Goal: Task Accomplishment & Management: Use online tool/utility

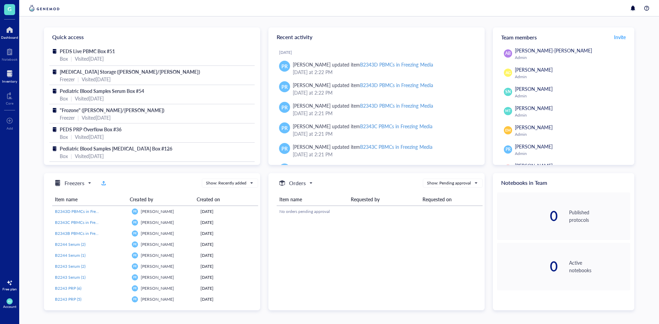
click at [18, 79] on div "Inventory" at bounding box center [9, 75] width 19 height 19
click at [11, 82] on div "Inventory" at bounding box center [9, 81] width 15 height 4
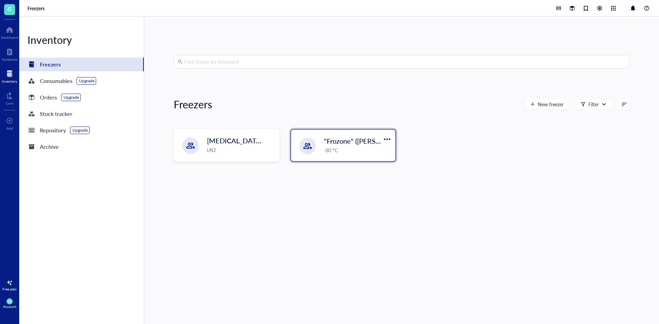
click at [355, 146] on div ""Frozone" ([PERSON_NAME]/[PERSON_NAME]) -80 °C" at bounding box center [357, 145] width 67 height 18
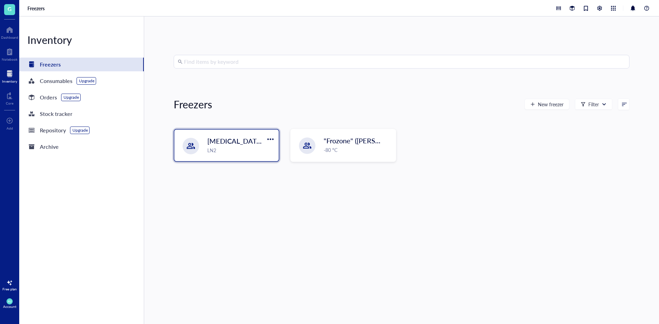
drag, startPoint x: 214, startPoint y: 155, endPoint x: 217, endPoint y: 159, distance: 4.6
click at [217, 159] on div "[MEDICAL_DATA] Storage ([PERSON_NAME]/[PERSON_NAME]) LN2" at bounding box center [226, 146] width 104 height 32
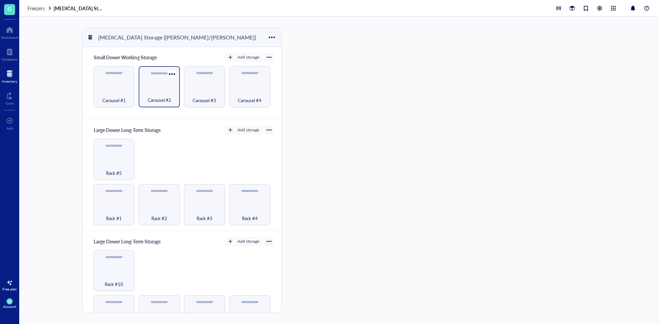
click at [174, 95] on div "Carousel #2" at bounding box center [159, 96] width 34 height 15
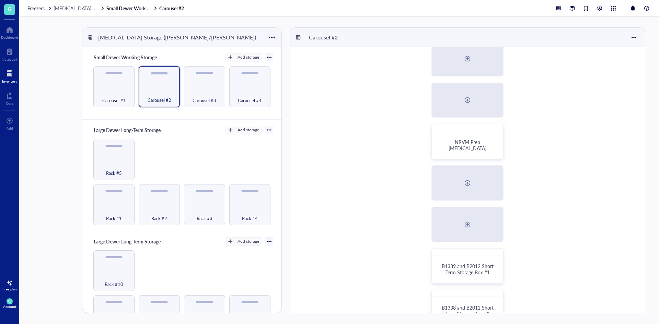
scroll to position [160, 0]
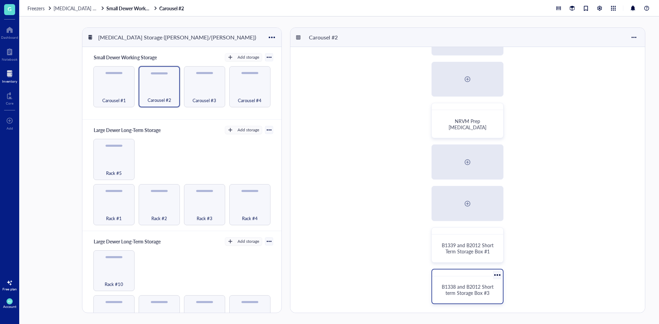
click at [483, 285] on span "B1338 and B2012 Short term Storage Box #3" at bounding box center [468, 289] width 53 height 13
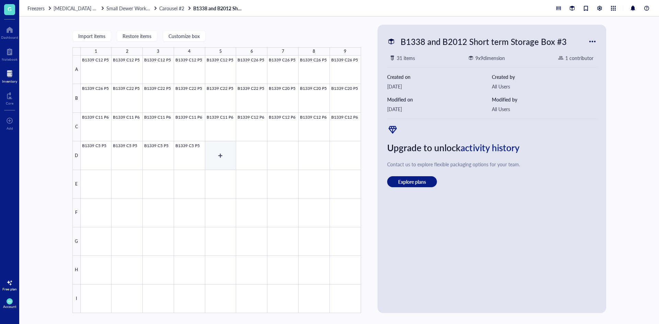
click at [211, 159] on div at bounding box center [221, 185] width 280 height 258
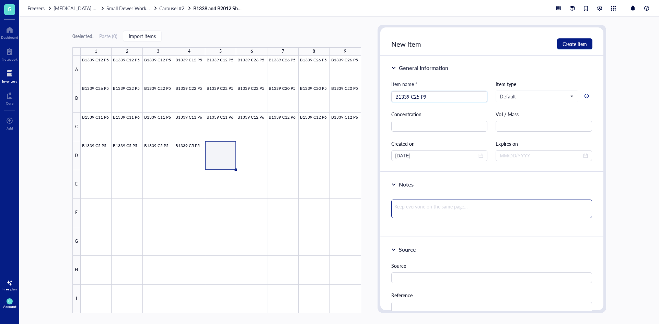
type input "B1339 C25 P9"
click at [418, 204] on textarea at bounding box center [491, 209] width 201 height 19
type textarea "2"
type textarea "20"
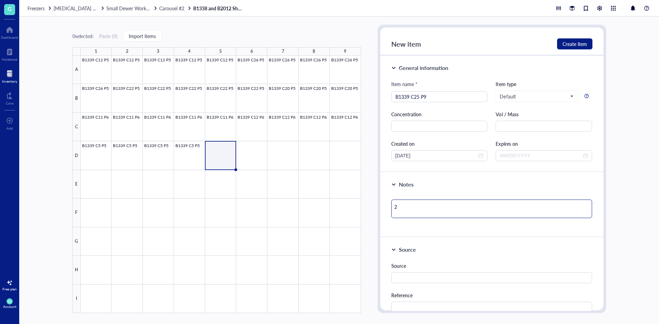
type textarea "20"
type textarea "20%"
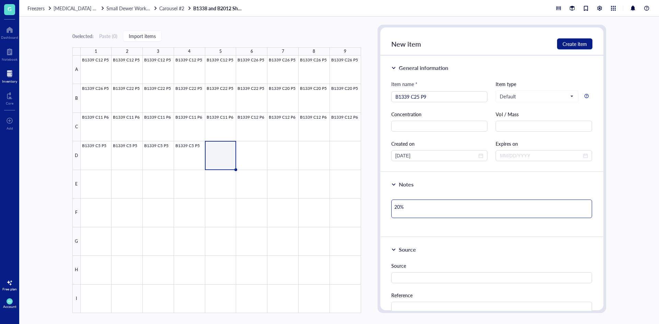
type textarea "20% c"
type textarea "20% co"
type textarea "20% con"
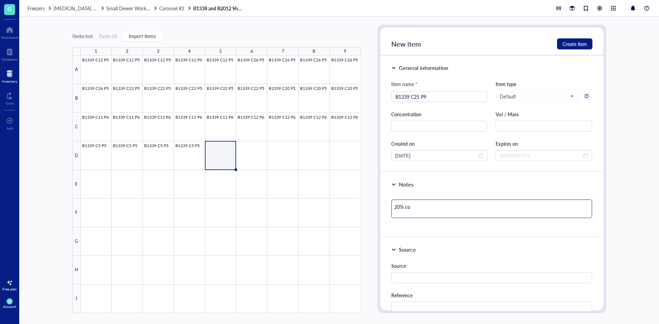
type textarea "20% con"
type textarea "20% conf"
type textarea "20% confl"
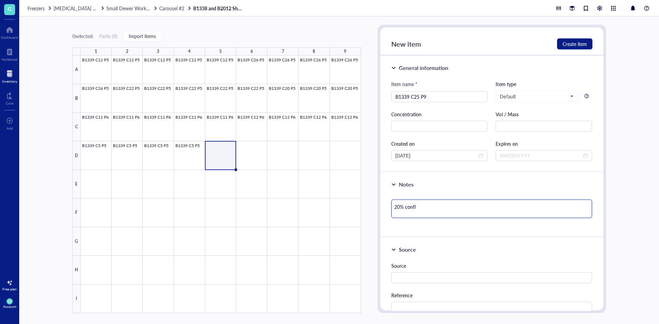
type textarea "20% conflu"
type textarea "20% conflue"
type textarea "20% confluen"
type textarea "20% confluenc"
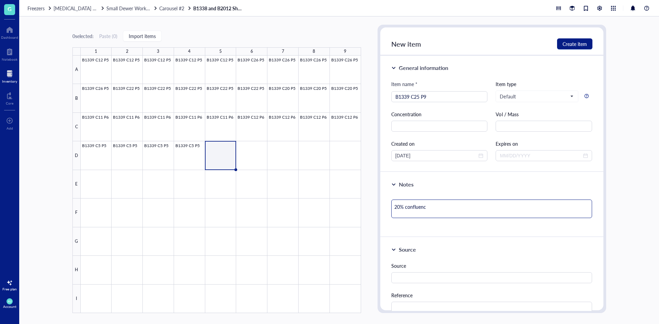
type textarea "20% confluency"
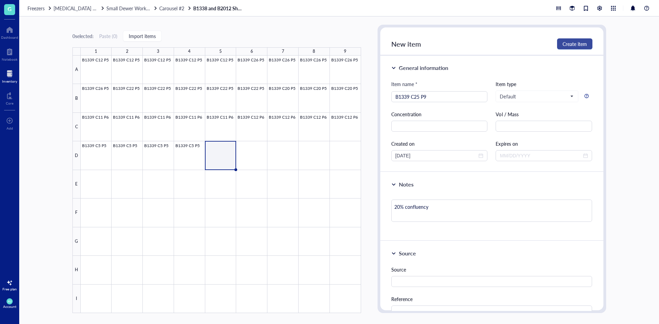
click at [572, 41] on span "Create item" at bounding box center [574, 43] width 24 height 5
type textarea "Keep everyone on the same page…"
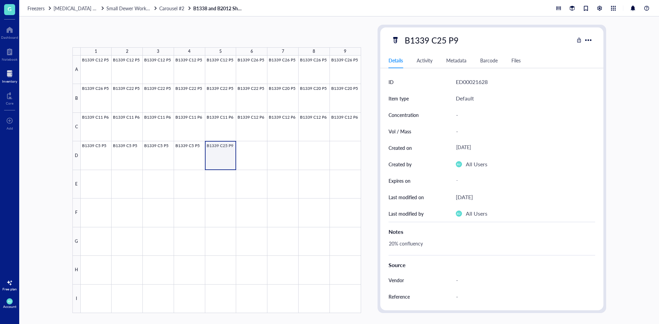
click at [227, 147] on div at bounding box center [221, 185] width 280 height 258
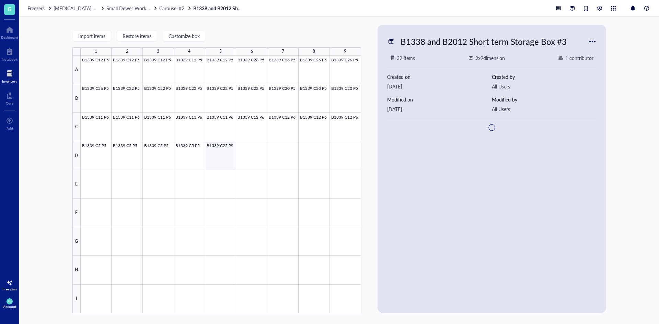
click at [227, 147] on div at bounding box center [221, 185] width 280 height 258
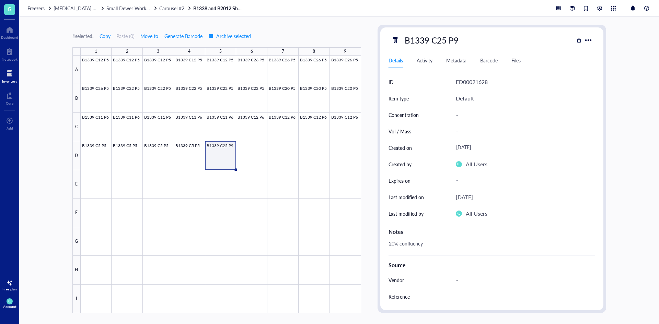
click at [215, 152] on div at bounding box center [221, 185] width 280 height 258
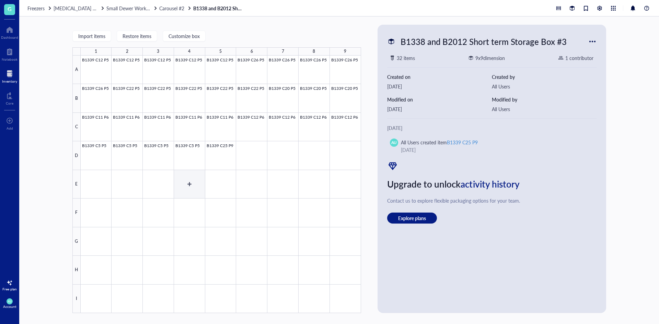
click at [197, 181] on div at bounding box center [221, 185] width 280 height 258
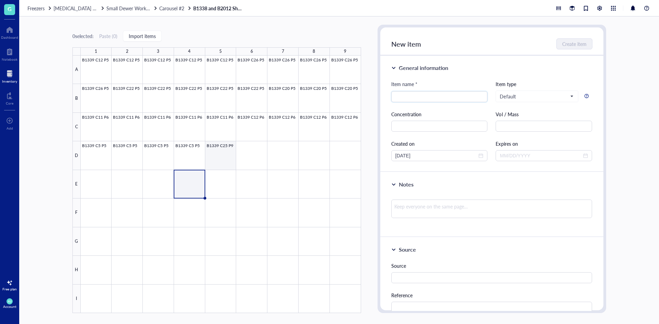
click at [228, 157] on div at bounding box center [221, 185] width 280 height 258
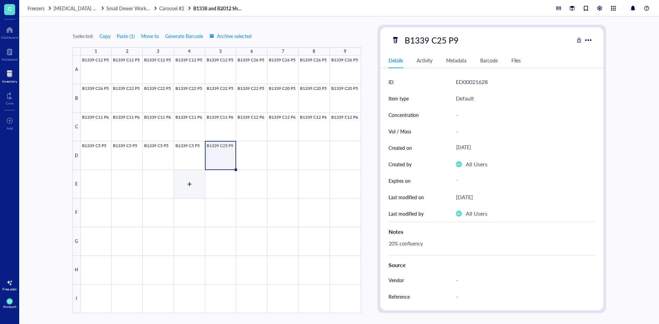
drag, startPoint x: 174, startPoint y: 186, endPoint x: 181, endPoint y: 185, distance: 6.7
click at [176, 186] on div at bounding box center [221, 185] width 280 height 258
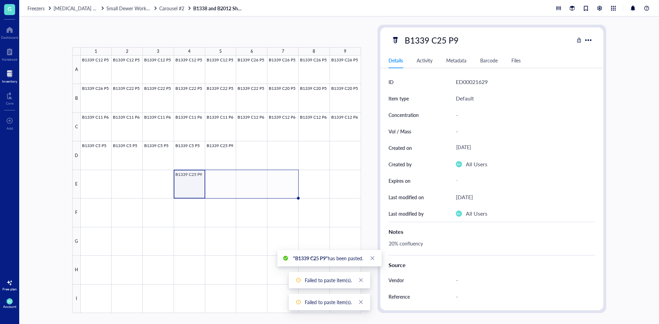
drag, startPoint x: 205, startPoint y: 198, endPoint x: 272, endPoint y: 186, distance: 68.6
click at [0, 0] on div "B1339 C12 P5 B1339 C12 P5 B1339 C12 P5 B1339 C12 P5 B1339 C12 P5 B1339 C26 P5 B…" at bounding box center [0, 0] width 0 height 0
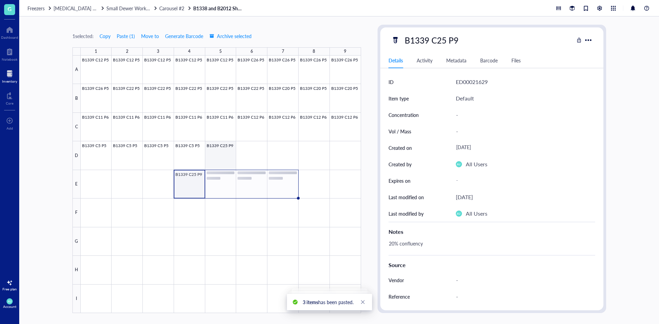
click at [229, 158] on div at bounding box center [221, 185] width 280 height 258
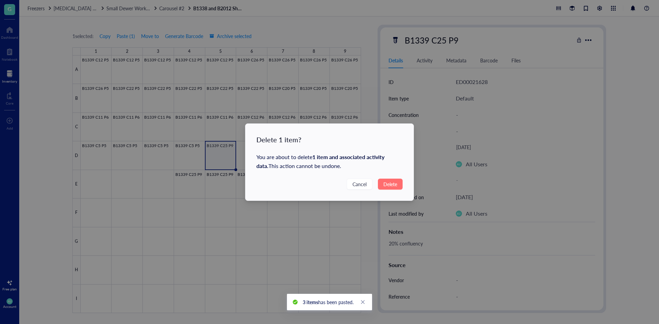
click at [394, 183] on span "Delete" at bounding box center [390, 185] width 14 height 8
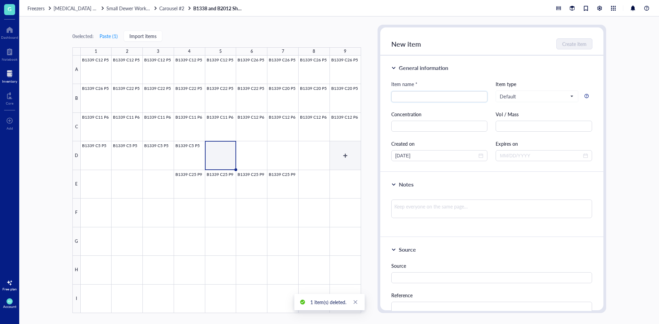
click at [353, 153] on div at bounding box center [221, 185] width 280 height 258
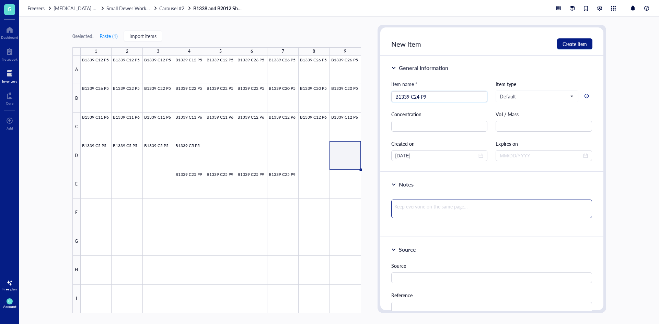
type input "B1339 C24 P9"
click at [423, 207] on textarea at bounding box center [491, 209] width 201 height 19
type textarea "2"
type textarea "20"
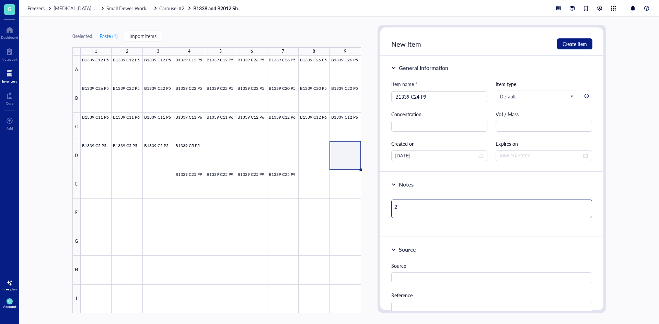
type textarea "20"
type textarea "20%"
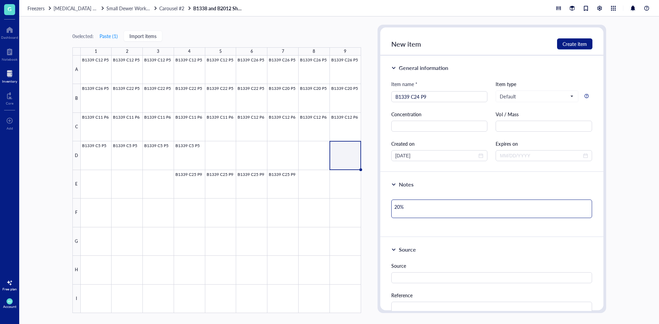
type textarea "20% c"
type textarea "20% co"
type textarea "20% con"
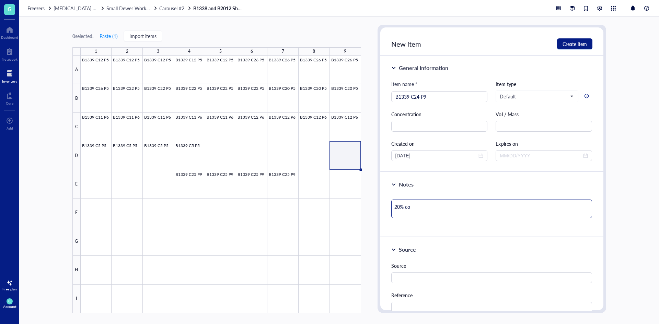
type textarea "20% con"
type textarea "20% conf"
type textarea "20% confl"
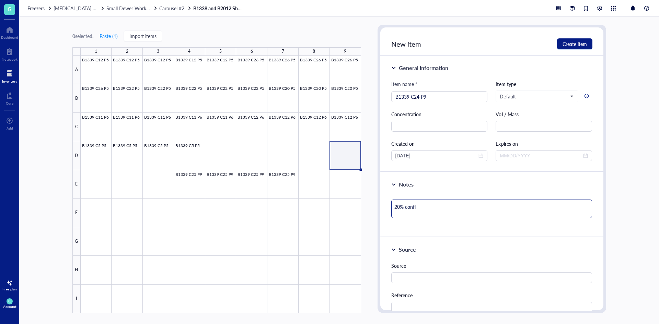
type textarea "20% conflu"
type textarea "20% conflue"
type textarea "20% confluen"
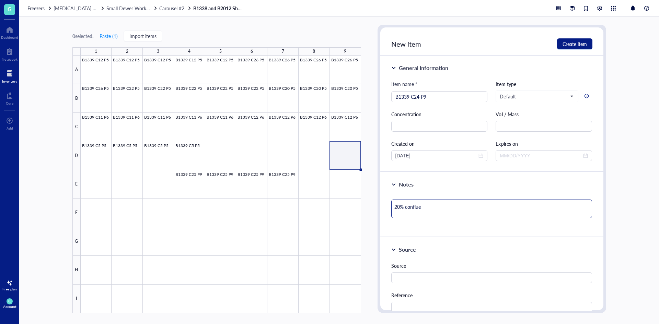
type textarea "20% confluen"
type textarea "20% confluenc"
type textarea "20% confluency"
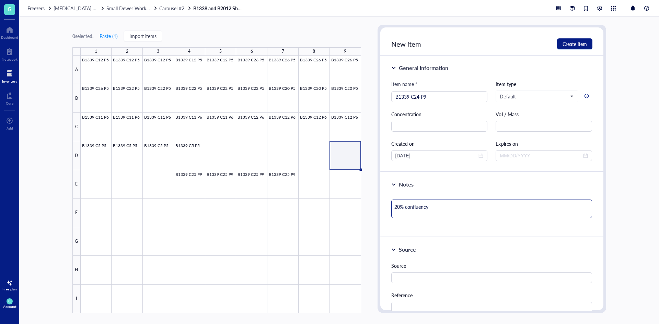
type textarea "20% confluency"
click at [567, 40] on button "Create item" at bounding box center [574, 43] width 35 height 11
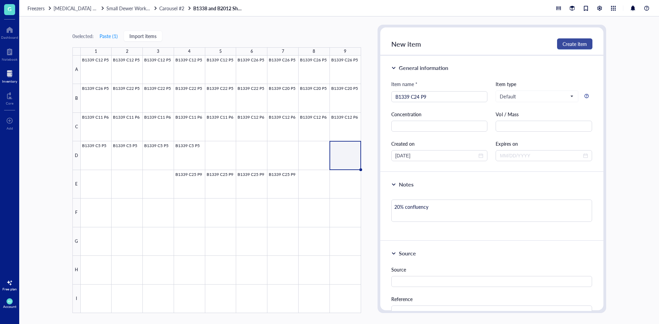
type textarea "Keep everyone on the same page…"
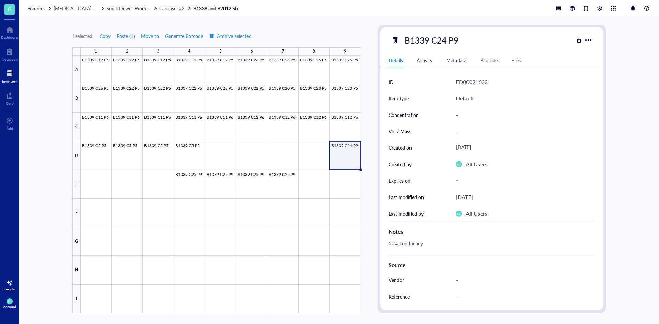
click at [347, 155] on div at bounding box center [221, 185] width 280 height 258
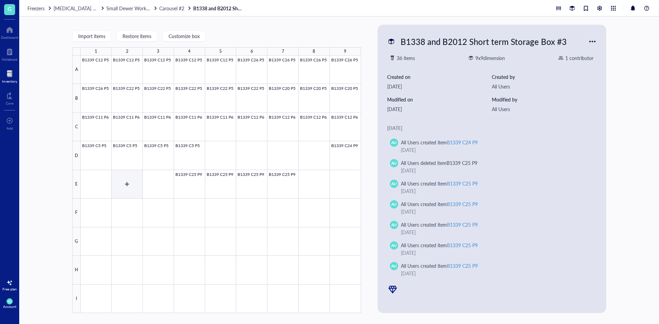
click at [113, 181] on div at bounding box center [221, 185] width 280 height 258
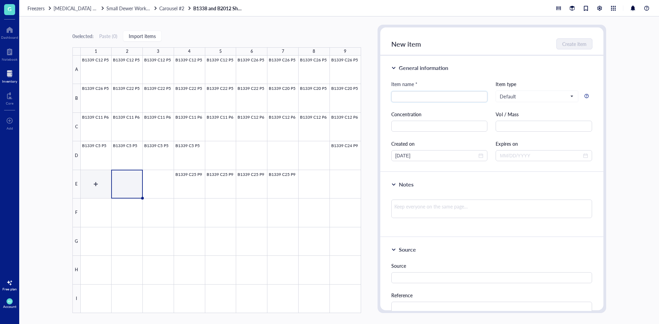
click at [108, 184] on div at bounding box center [221, 185] width 280 height 258
click at [352, 165] on div at bounding box center [221, 185] width 280 height 258
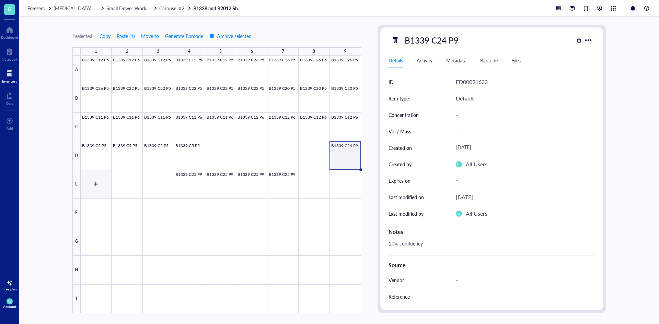
click at [103, 187] on div at bounding box center [221, 185] width 280 height 258
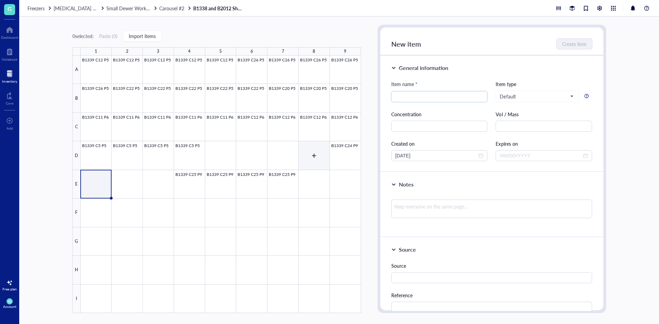
click at [325, 156] on div at bounding box center [221, 185] width 280 height 258
click at [337, 151] on div at bounding box center [221, 185] width 280 height 258
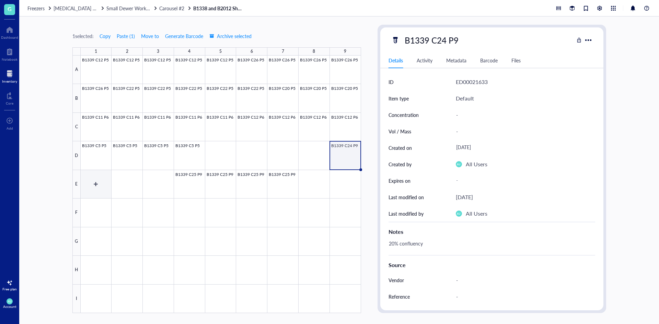
click at [105, 179] on div at bounding box center [221, 185] width 280 height 258
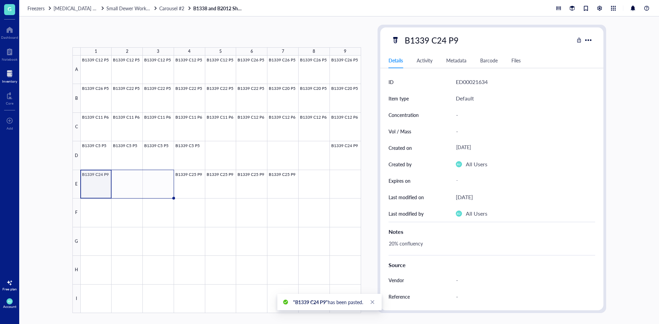
drag, startPoint x: 111, startPoint y: 199, endPoint x: 158, endPoint y: 190, distance: 47.6
click at [0, 0] on div "B1339 C12 P5 B1339 C12 P5 B1339 C12 P5 B1339 C12 P5 B1339 C12 P5 B1339 C26 P5 B…" at bounding box center [0, 0] width 0 height 0
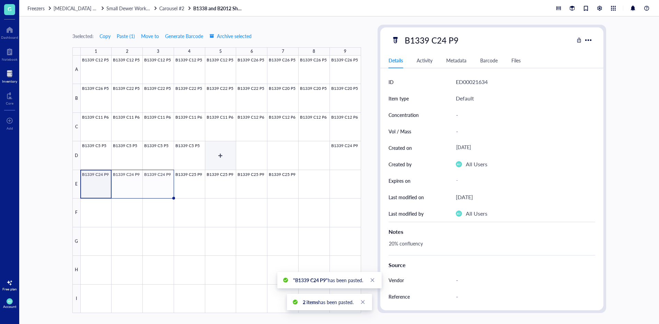
click at [219, 149] on div at bounding box center [221, 185] width 280 height 258
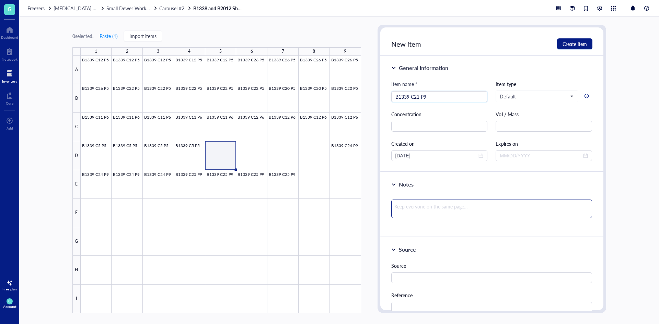
type input "B1339 C21 P9"
click at [474, 201] on textarea at bounding box center [491, 209] width 201 height 19
type textarea "2"
type textarea "20"
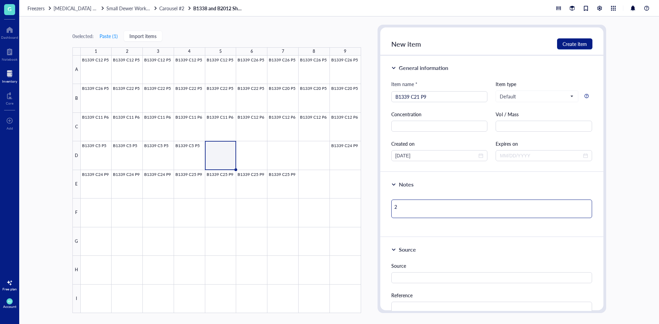
type textarea "20"
type textarea "20%"
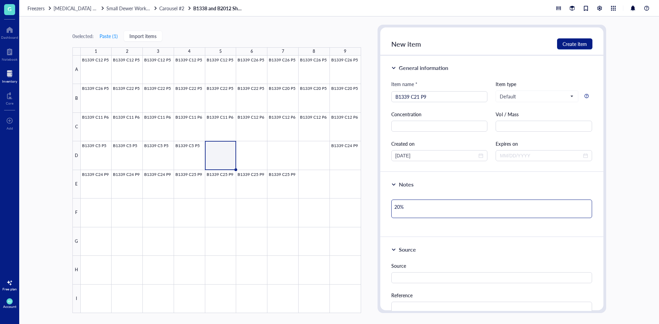
type textarea "20% c"
type textarea "20% co"
type textarea "20% conm"
type textarea "20% con"
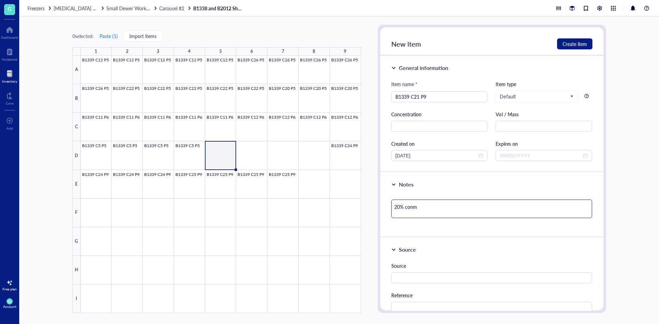
type textarea "20% con"
type textarea "20% conf"
type textarea "20% confl"
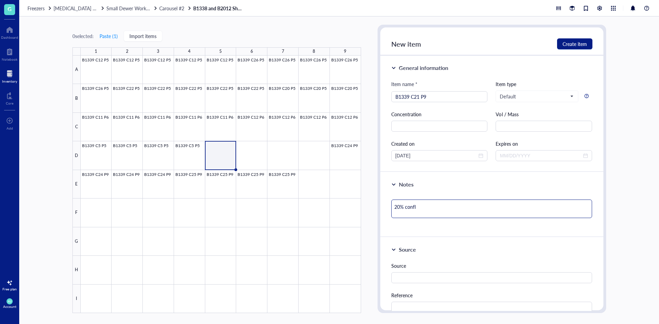
type textarea "20% conflu"
type textarea "20% conflue"
type textarea "20% confluen"
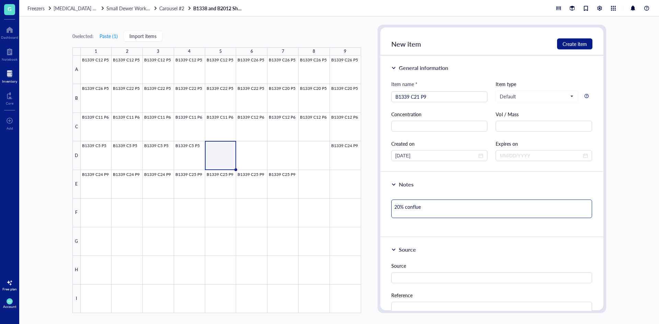
type textarea "20% confluen"
type textarea "20% confluenc"
type textarea "20% confluency"
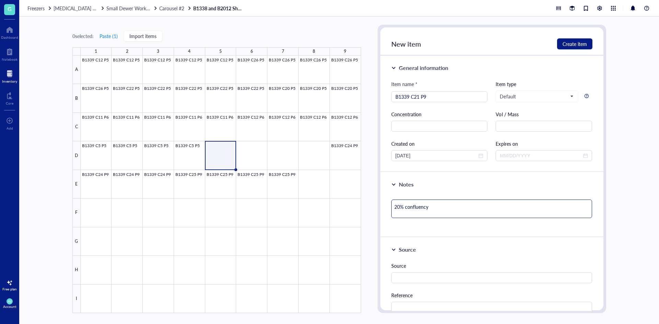
type textarea "20% confluency"
click at [590, 48] on button "Create item" at bounding box center [574, 43] width 35 height 11
type textarea "Keep everyone on the same page…"
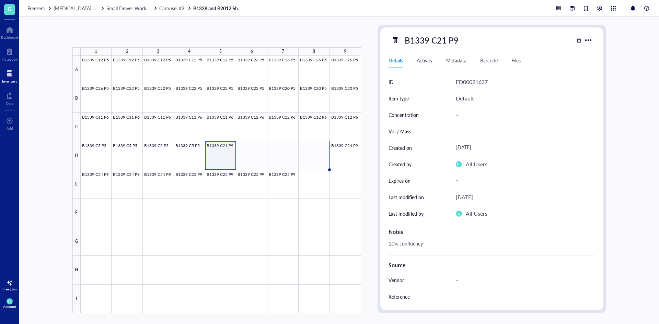
drag, startPoint x: 236, startPoint y: 169, endPoint x: 310, endPoint y: 164, distance: 74.0
click at [0, 0] on div "B1339 C12 P5 B1339 C12 P5 B1339 C12 P5 B1339 C12 P5 B1339 C12 P5 B1339 C26 P5 B…" at bounding box center [0, 0] width 0 height 0
